Goal: Task Accomplishment & Management: Complete application form

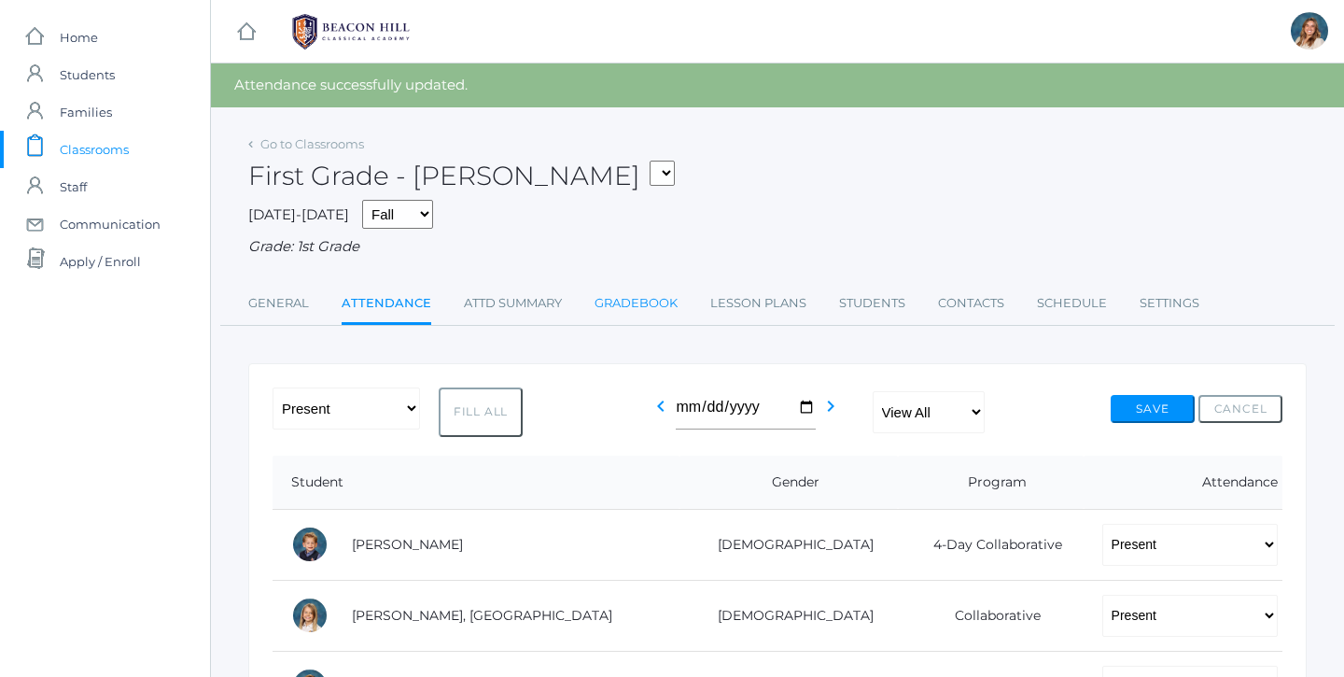
click at [656, 301] on link "Gradebook" at bounding box center [636, 303] width 83 height 37
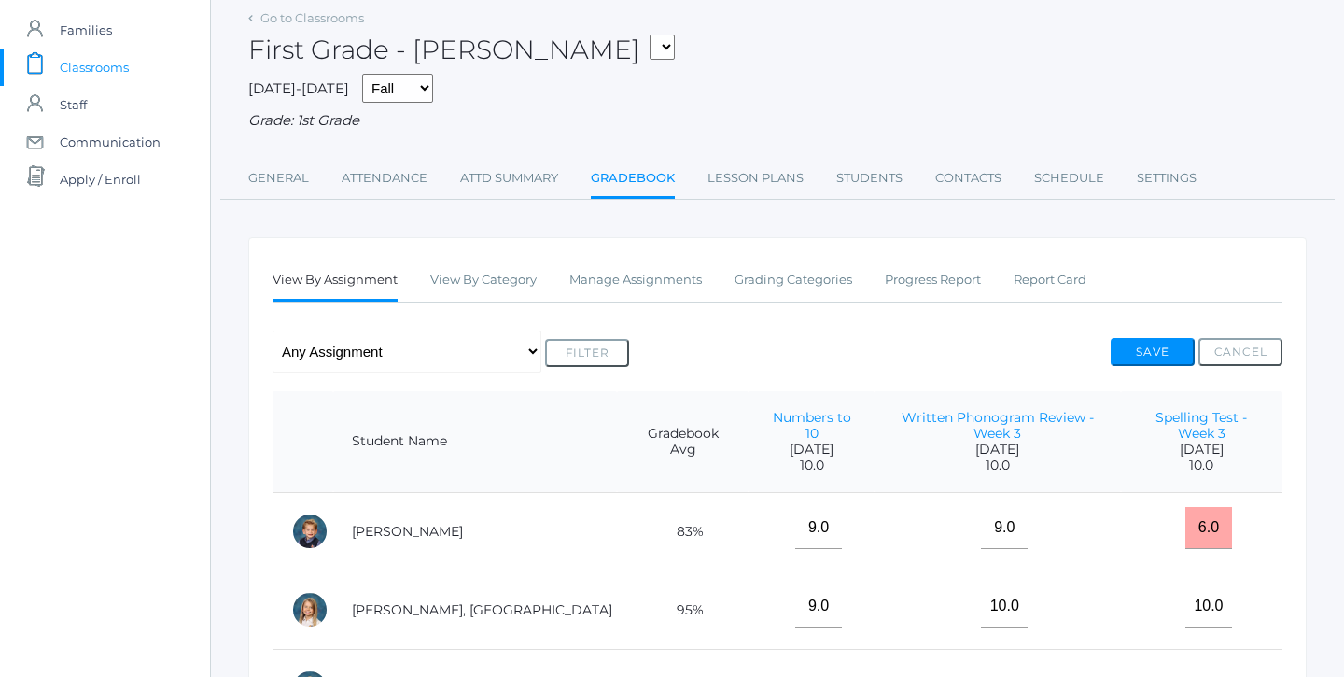
click at [633, 294] on div "View By Assignment View By Category Manage Assignments Grading Categories Progr…" at bounding box center [778, 281] width 1010 height 41
click at [633, 276] on link "Manage Assignments" at bounding box center [635, 279] width 133 height 37
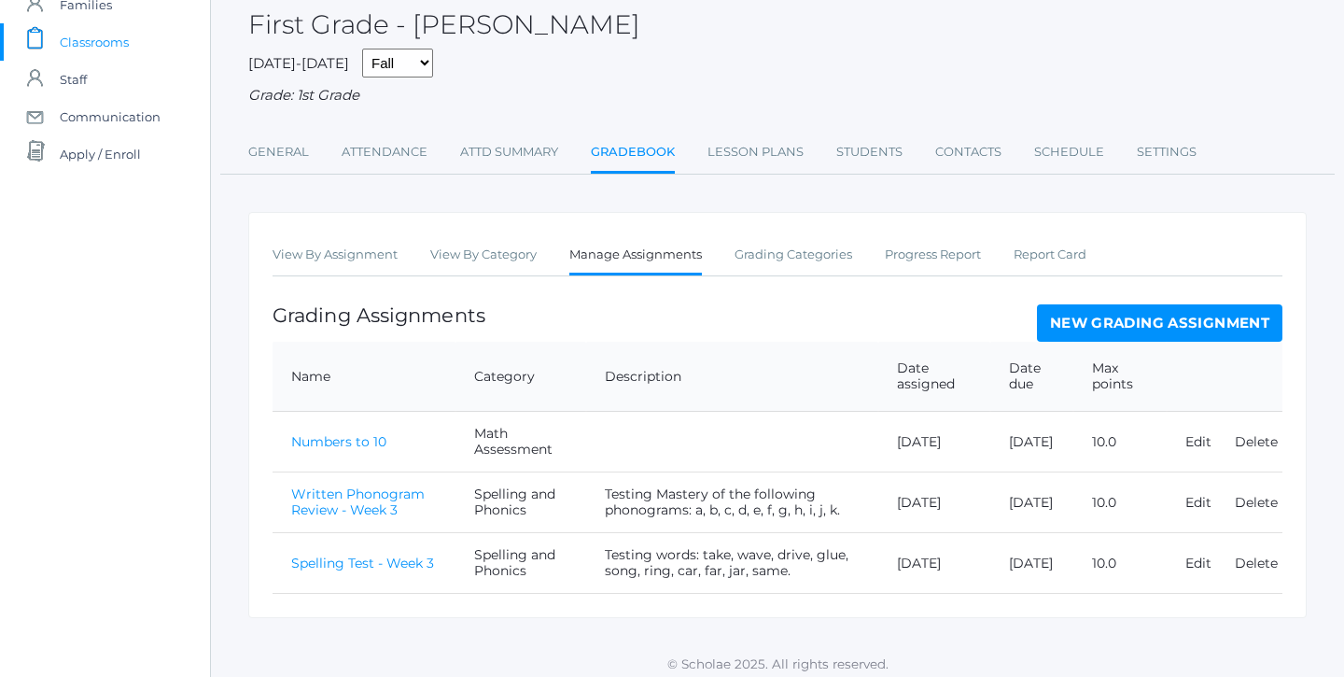
scroll to position [106, 0]
click at [1135, 313] on link "New Grading Assignment" at bounding box center [1159, 323] width 245 height 37
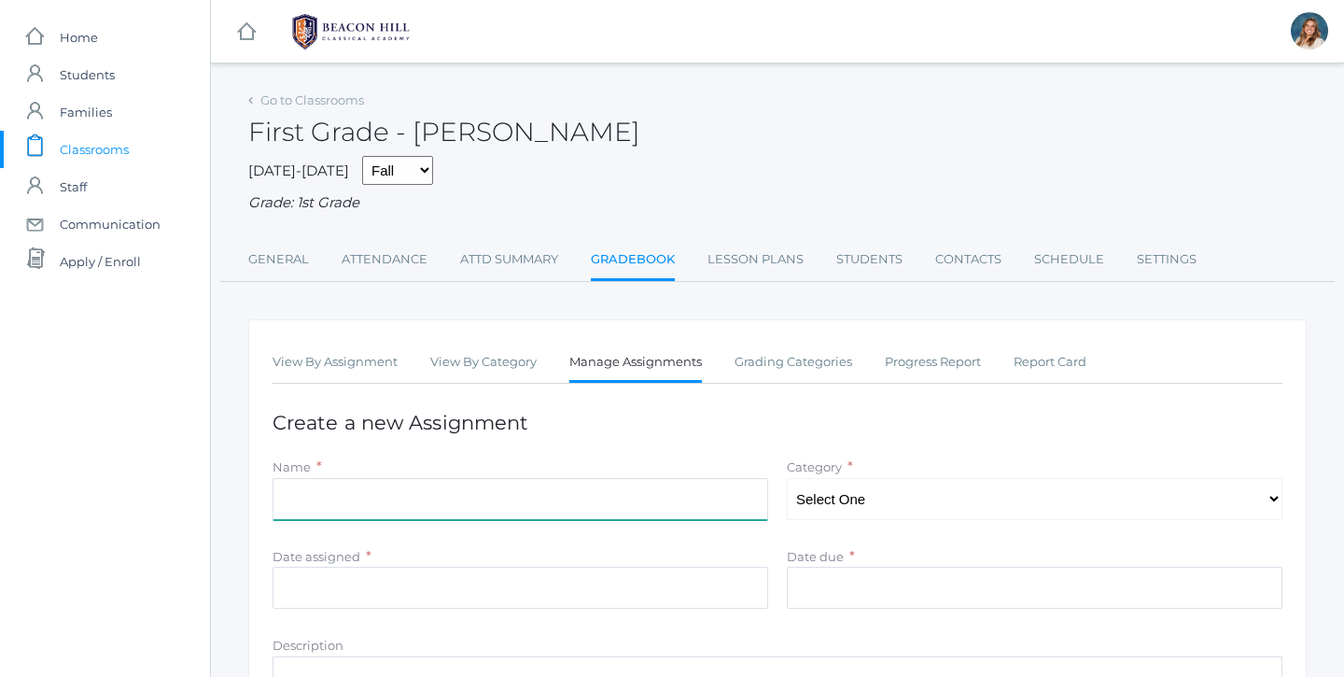
click at [465, 478] on input "Name" at bounding box center [521, 499] width 496 height 42
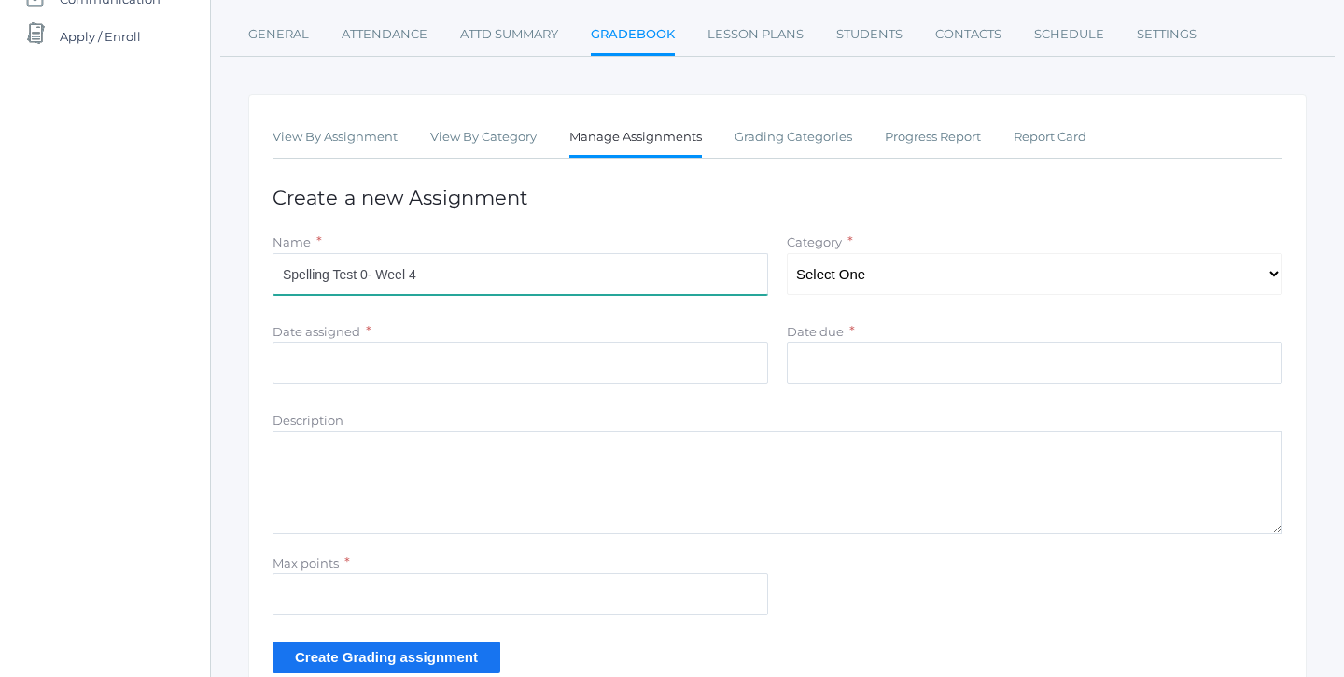
scroll to position [228, 0]
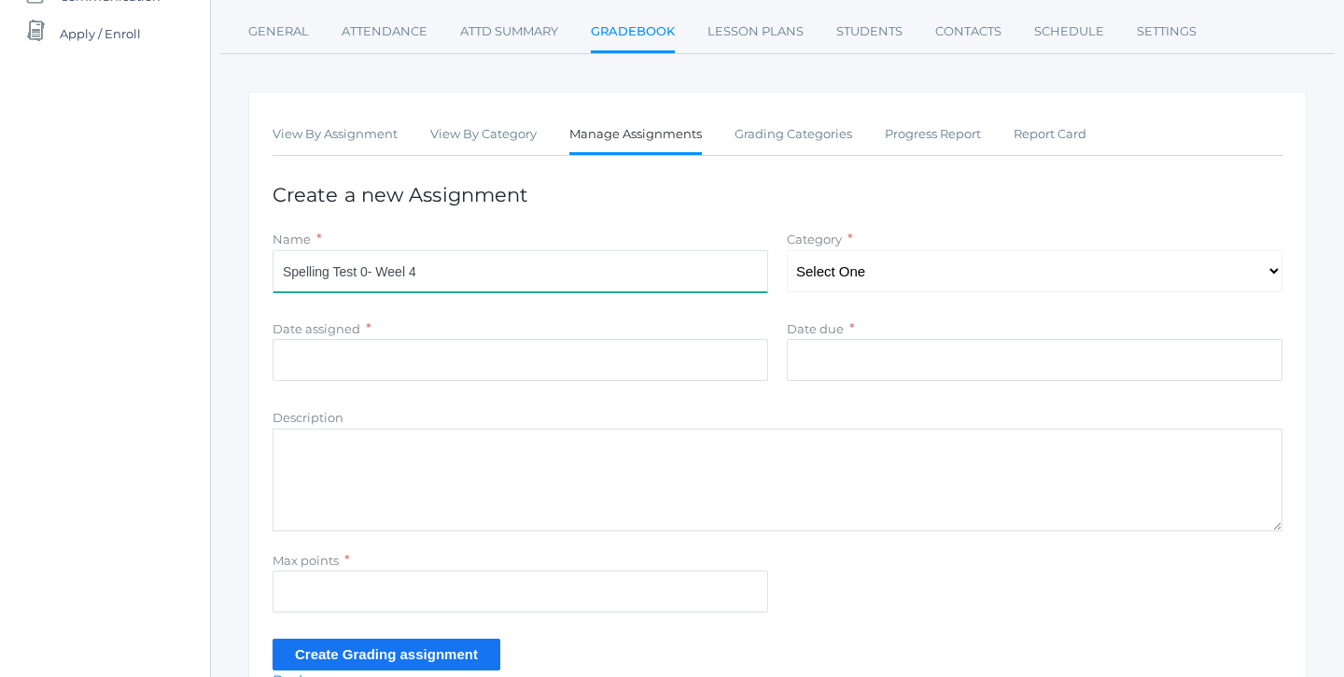
type input "Spelling Test 0- Weel 4"
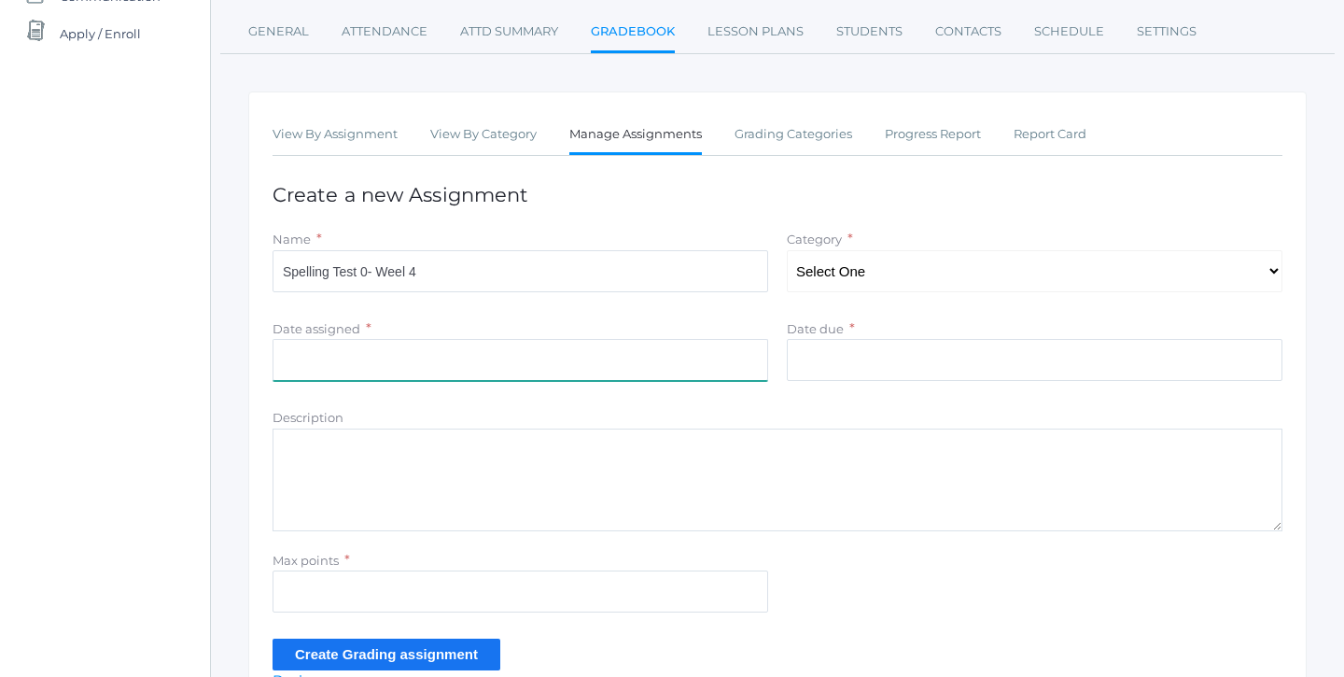
click at [484, 353] on input "Date assigned" at bounding box center [521, 360] width 496 height 42
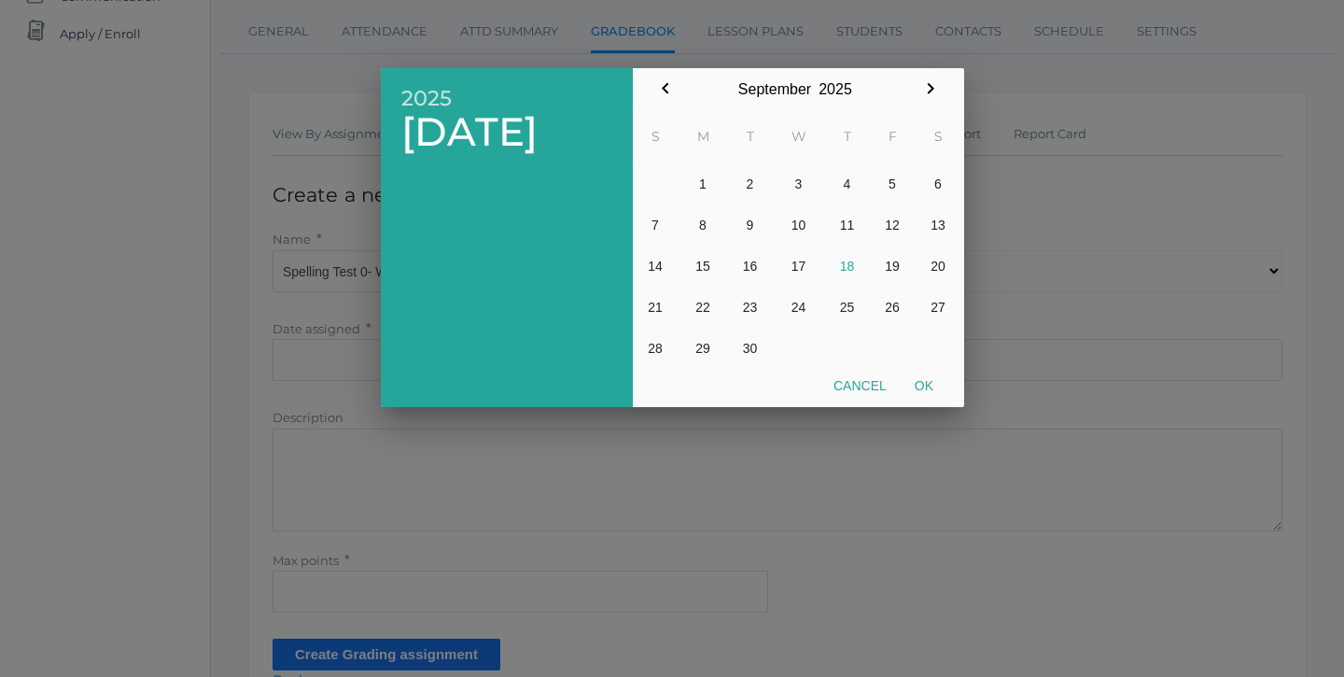
click at [850, 272] on button "18" at bounding box center [847, 265] width 45 height 41
click at [870, 374] on button "Cancel" at bounding box center [859, 386] width 81 height 34
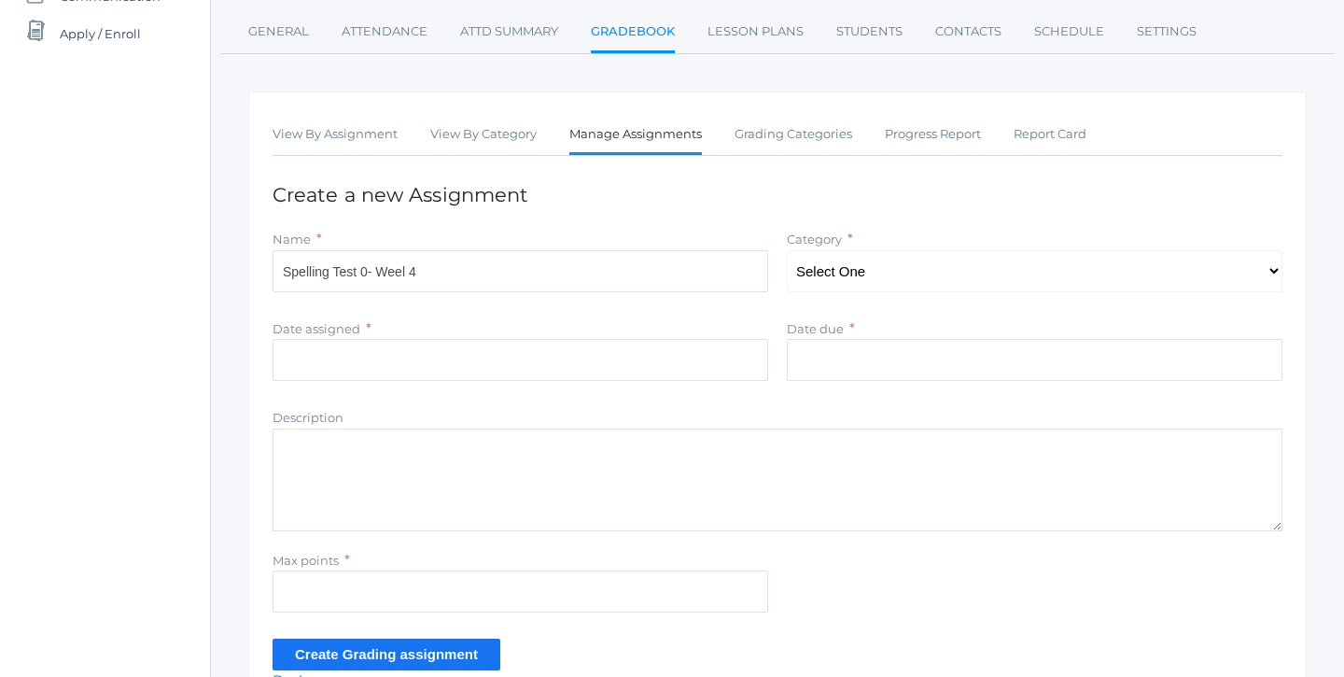
click at [595, 472] on textarea "Description" at bounding box center [778, 479] width 1010 height 103
drag, startPoint x: 345, startPoint y: 415, endPoint x: 259, endPoint y: 413, distance: 85.9
click at [259, 413] on div "View By Assignment View By Category Manage Assignments Grading Categories Progr…" at bounding box center [777, 402] width 1058 height 623
click at [405, 460] on textarea "Description" at bounding box center [778, 479] width 1010 height 103
click at [316, 582] on input "Max points" at bounding box center [521, 591] width 496 height 42
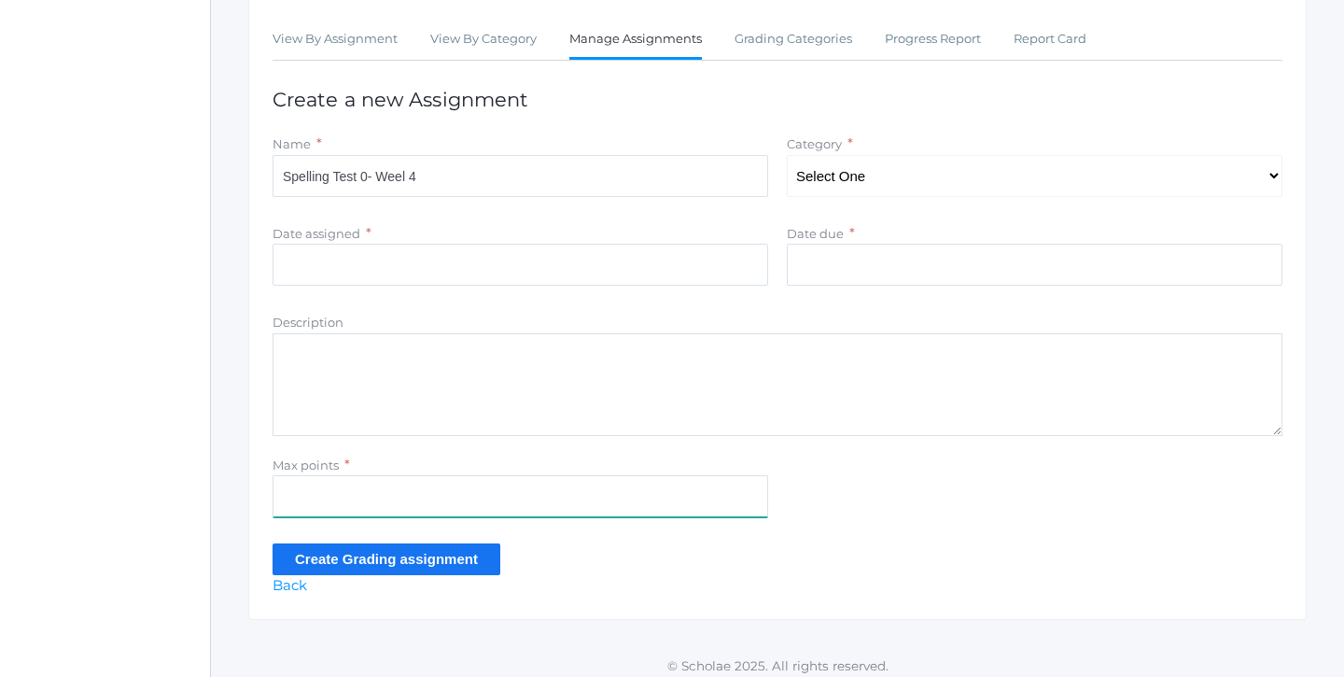
scroll to position [321, 0]
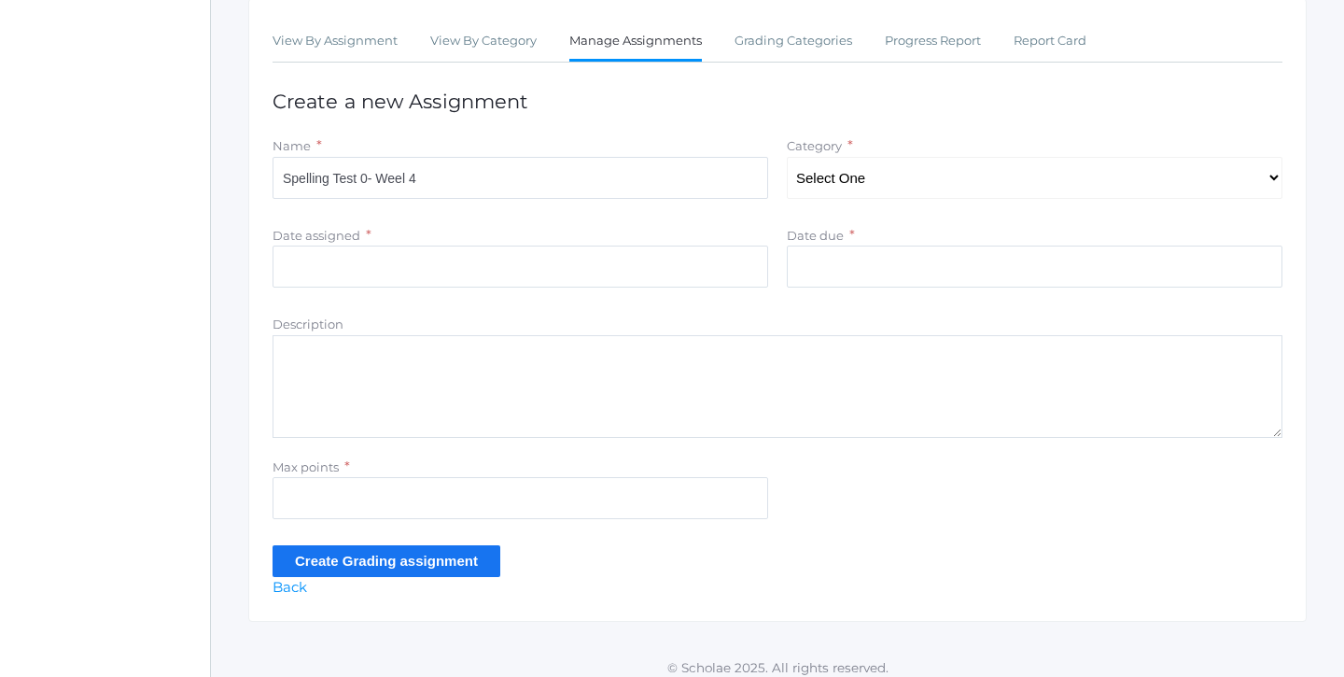
click at [352, 197] on form "Name * Spelling Test 0- Weel 4 Category * Select One Math Facts Math Assessment…" at bounding box center [778, 355] width 1010 height 441
click at [349, 184] on input "Spelling Test 0- Weel 4" at bounding box center [521, 178] width 496 height 42
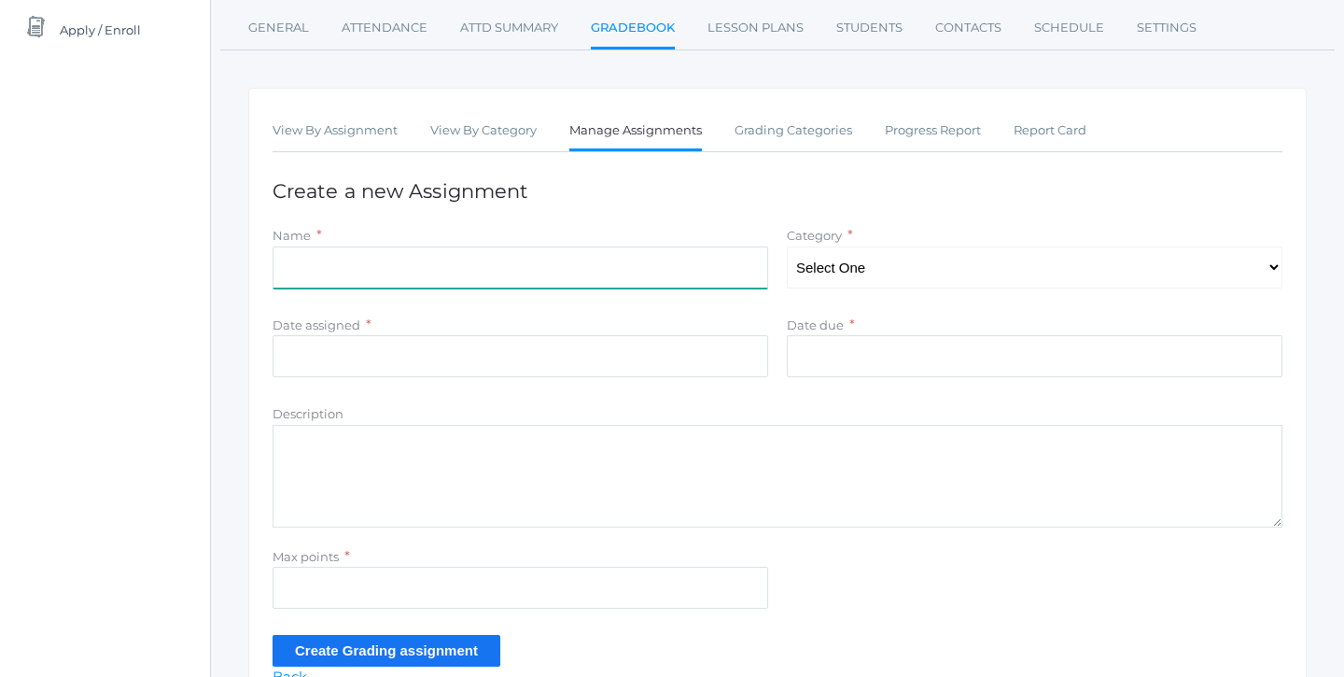
scroll to position [228, 0]
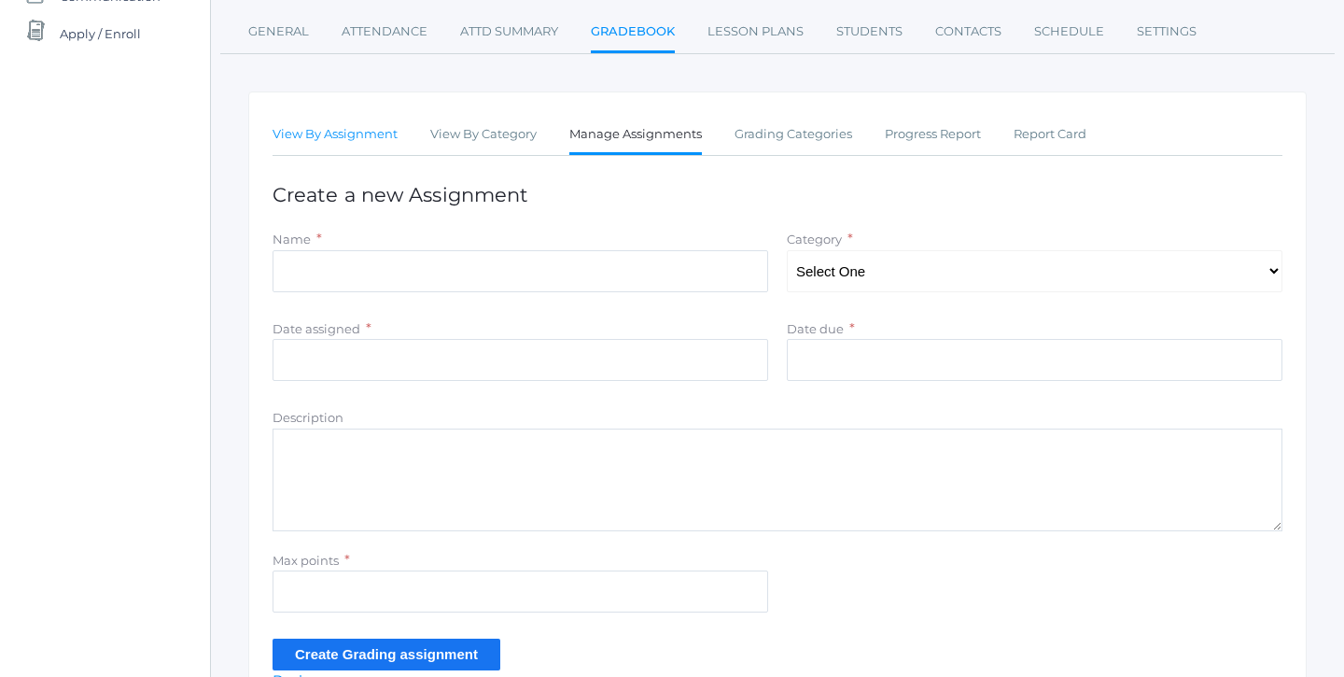
click at [355, 135] on link "View By Assignment" at bounding box center [335, 134] width 125 height 37
